Goal: Task Accomplishment & Management: Use online tool/utility

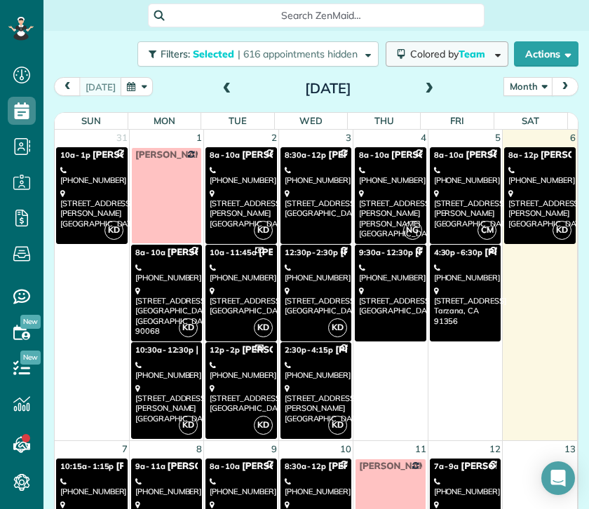
scroll to position [6, 6]
click at [418, 57] on span "Colored by Team" at bounding box center [450, 54] width 80 height 13
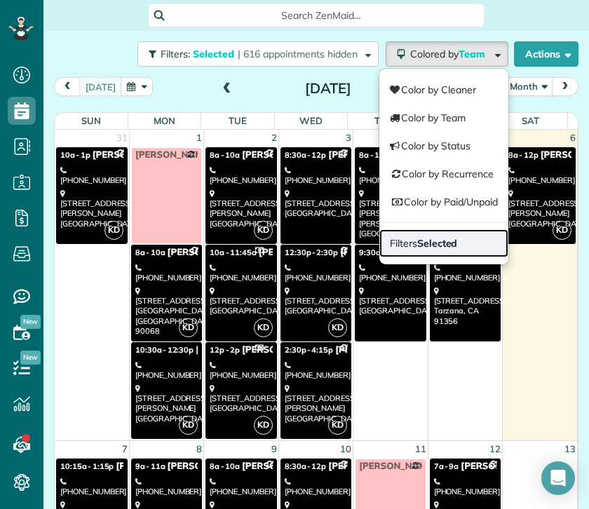
click at [417, 243] on strong "Selected" at bounding box center [437, 243] width 41 height 13
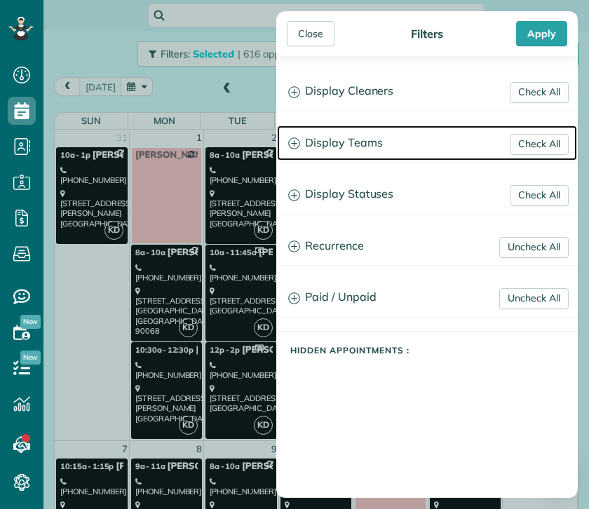
click at [349, 139] on h3 "Display Teams" at bounding box center [427, 143] width 300 height 36
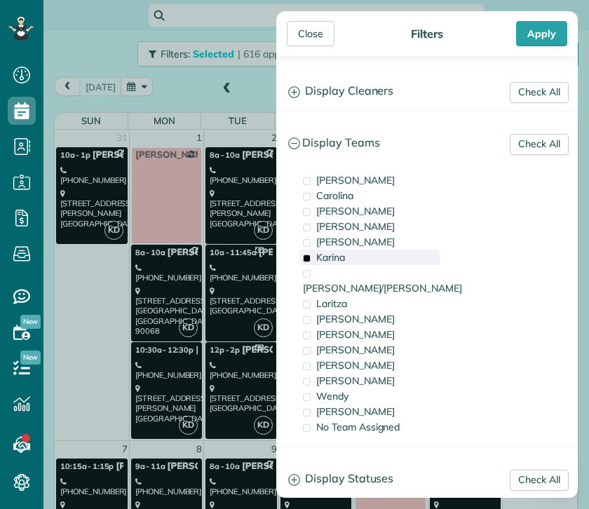
click at [334, 261] on span "Karina" at bounding box center [330, 257] width 29 height 13
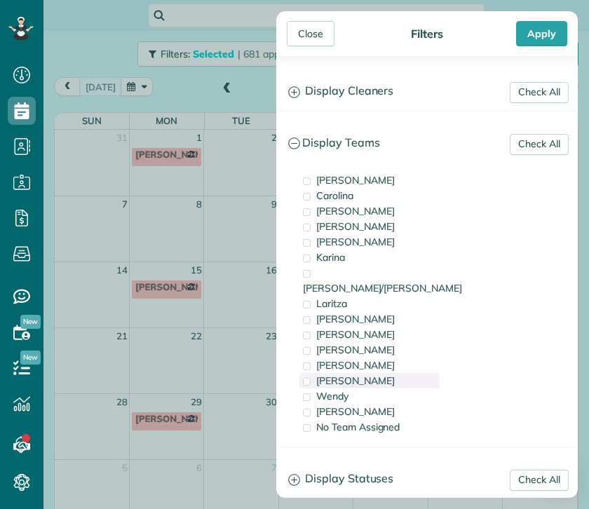
click at [337, 374] on span "[PERSON_NAME]" at bounding box center [355, 380] width 79 height 13
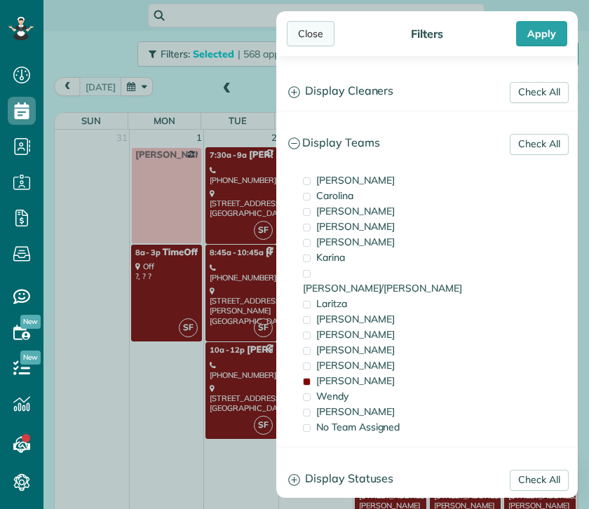
click at [312, 37] on div "Close" at bounding box center [311, 33] width 48 height 25
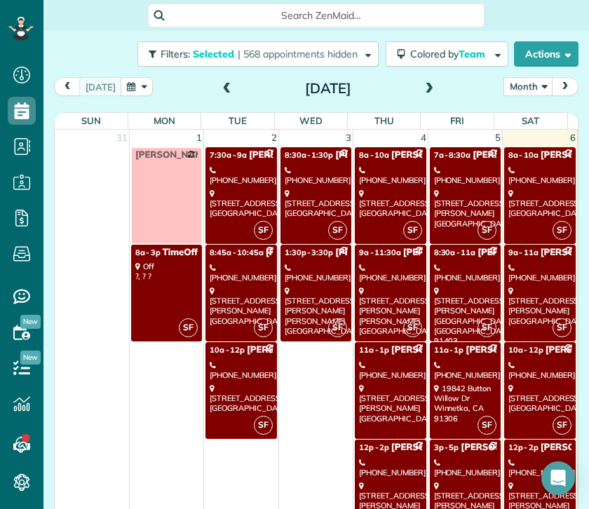
click at [517, 463] on div "[PHONE_NUMBER]" at bounding box center [539, 468] width 63 height 20
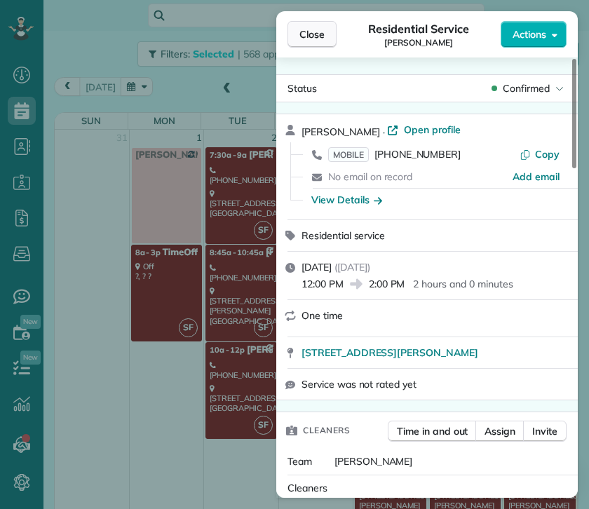
click at [321, 34] on span "Close" at bounding box center [311, 34] width 25 height 14
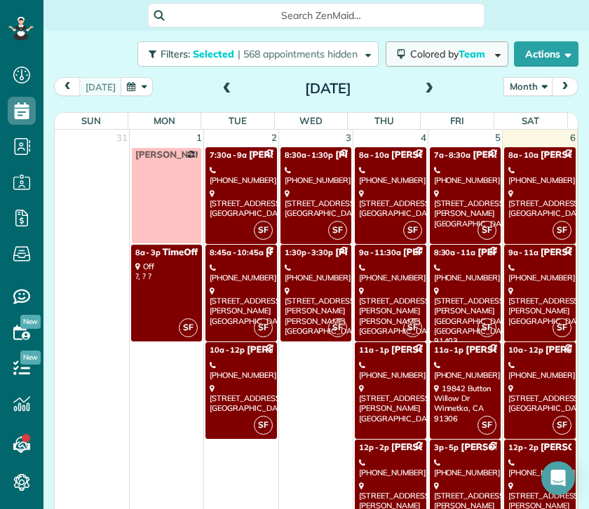
click at [458, 56] on span "Team" at bounding box center [472, 54] width 29 height 13
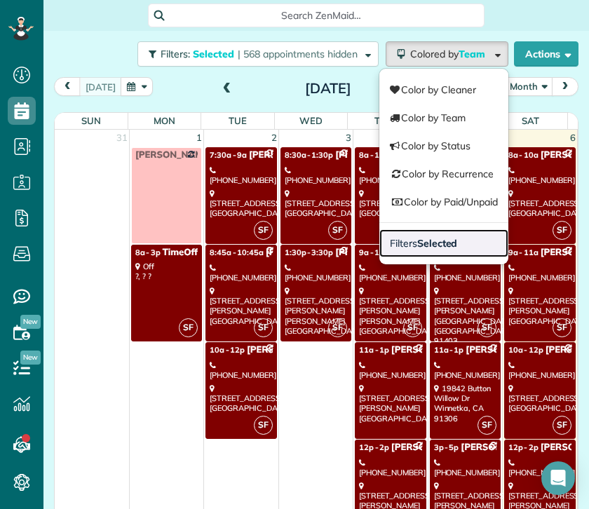
click at [457, 245] on link "Filters Selected" at bounding box center [443, 243] width 129 height 28
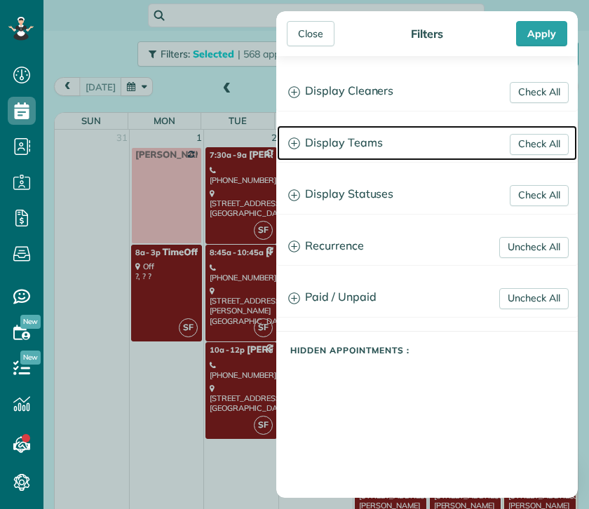
click at [369, 144] on h3 "Display Teams" at bounding box center [427, 143] width 300 height 36
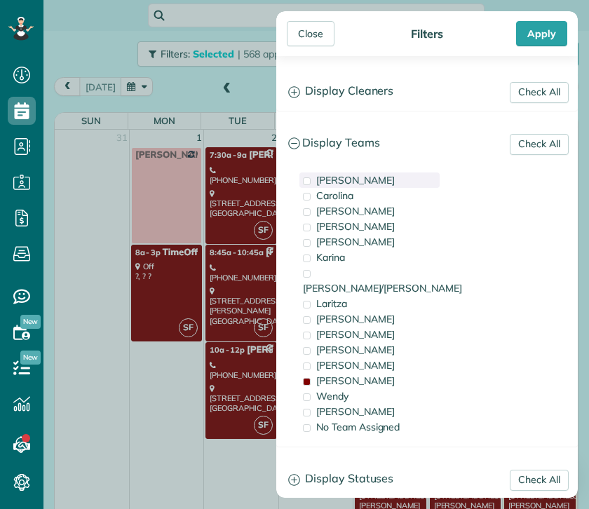
click at [360, 182] on div "[PERSON_NAME]" at bounding box center [369, 179] width 140 height 15
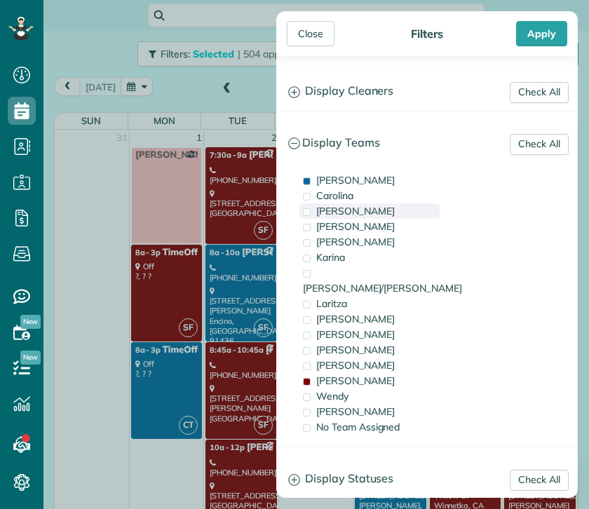
click at [366, 214] on div "[PERSON_NAME]" at bounding box center [369, 210] width 140 height 15
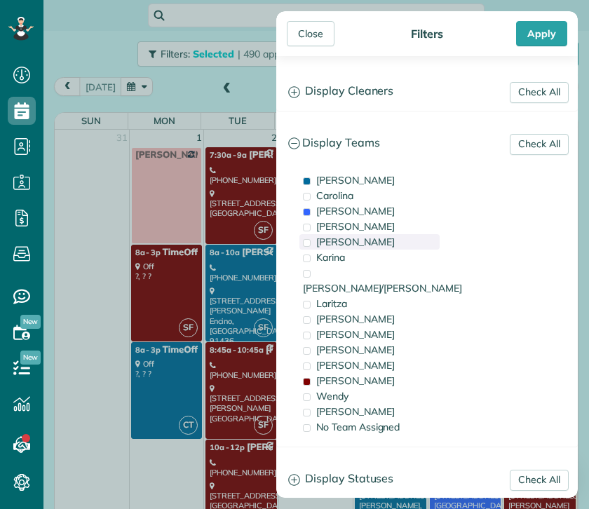
click at [370, 244] on div "[PERSON_NAME]" at bounding box center [369, 241] width 140 height 15
click at [369, 259] on div "Karina" at bounding box center [369, 257] width 140 height 15
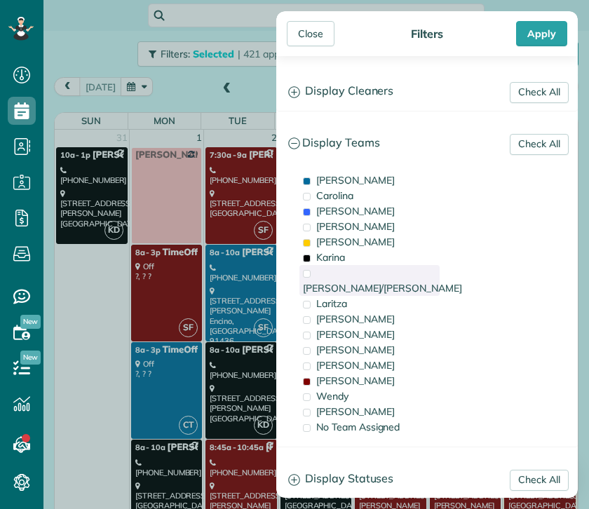
click at [369, 282] on span "[PERSON_NAME]/[PERSON_NAME]" at bounding box center [382, 288] width 159 height 13
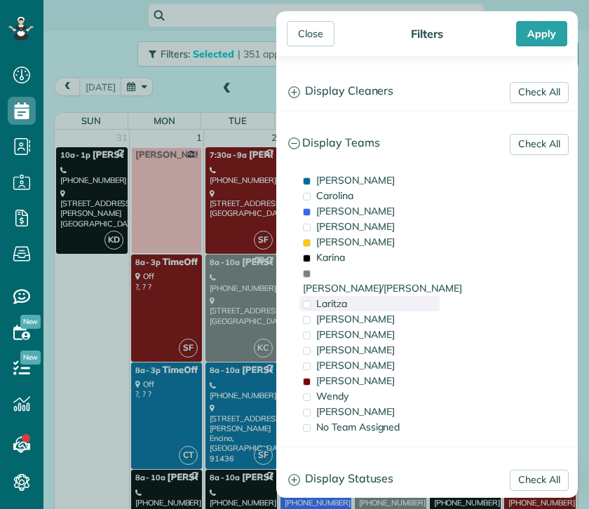
click at [367, 296] on div "Laritza" at bounding box center [369, 303] width 140 height 15
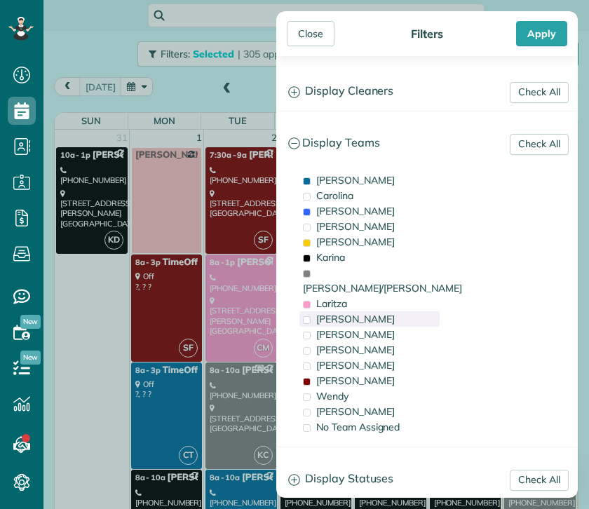
click at [367, 313] on span "[PERSON_NAME]" at bounding box center [355, 319] width 79 height 13
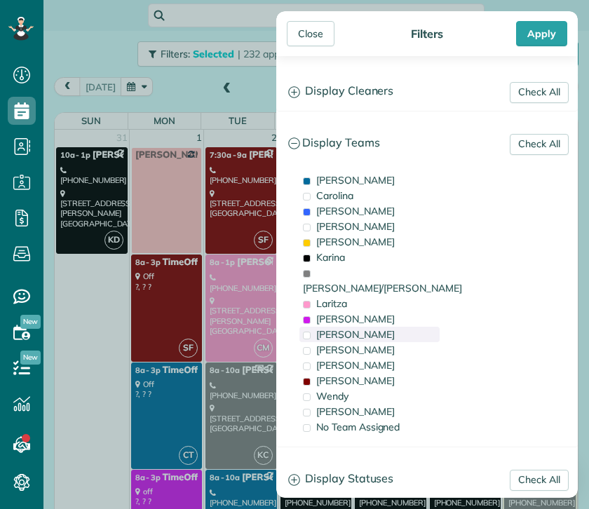
click at [365, 327] on div "[PERSON_NAME]" at bounding box center [369, 334] width 140 height 15
click at [362, 342] on div "[PERSON_NAME]" at bounding box center [369, 349] width 140 height 15
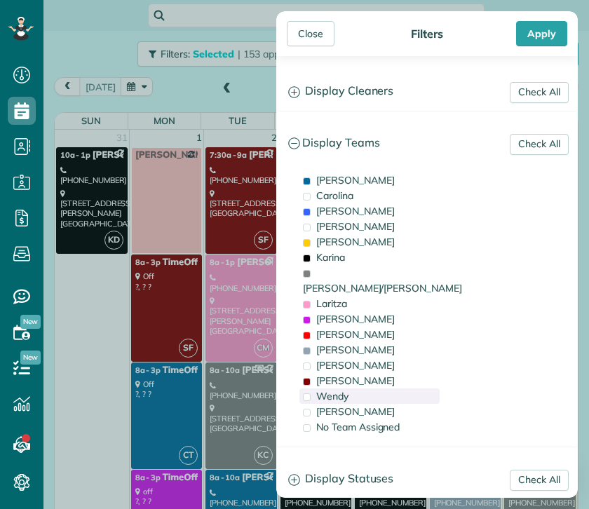
click at [359, 388] on div "Wendy" at bounding box center [369, 395] width 140 height 15
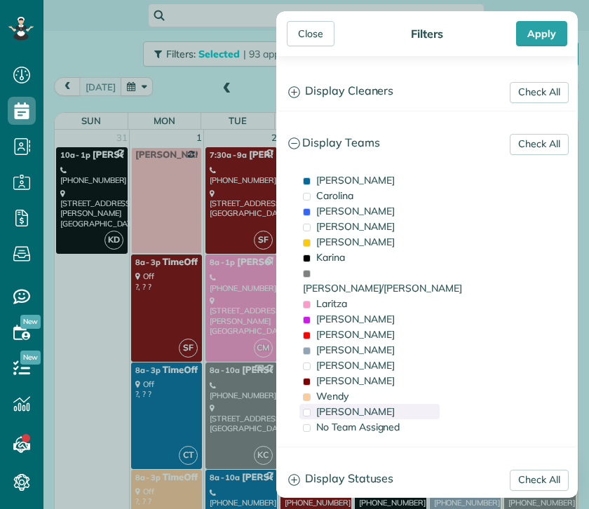
click at [357, 404] on div "[PERSON_NAME]" at bounding box center [369, 411] width 140 height 15
click at [311, 42] on div "Close" at bounding box center [311, 33] width 48 height 25
